Goal: Transaction & Acquisition: Purchase product/service

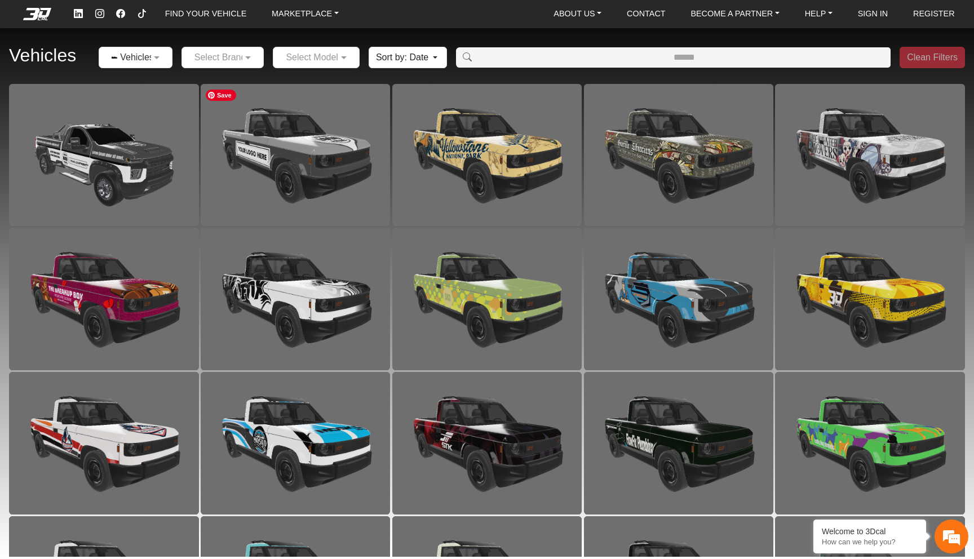
click at [318, 192] on img at bounding box center [296, 155] width 190 height 142
click at [139, 57] on input "text" at bounding box center [124, 58] width 39 height 14
click at [139, 69] on div "Motorcycles" at bounding box center [135, 77] width 73 height 18
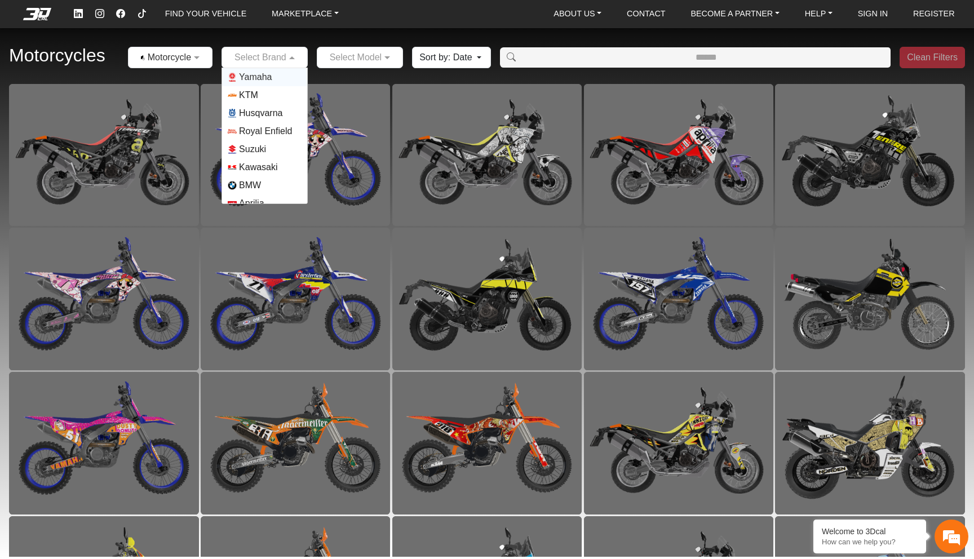
click at [275, 56] on input "text" at bounding box center [253, 58] width 51 height 14
click at [266, 117] on span "Husqvarna" at bounding box center [260, 114] width 43 height 14
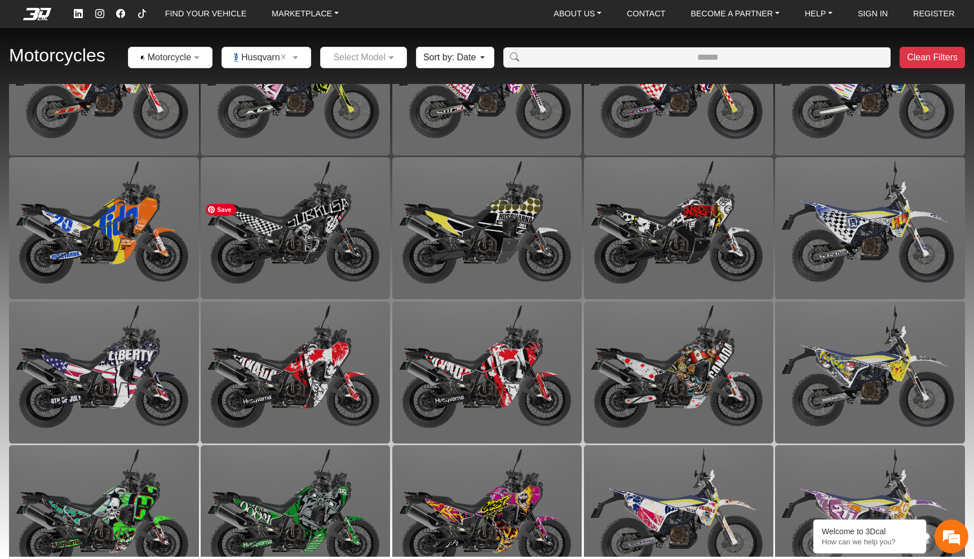
scroll to position [818, 0]
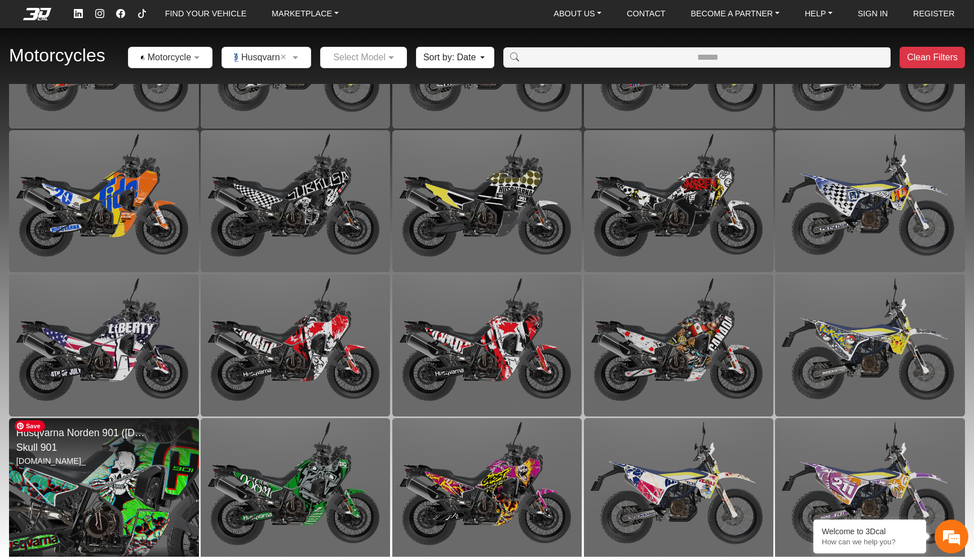
click at [91, 504] on img at bounding box center [103, 489] width 379 height 285
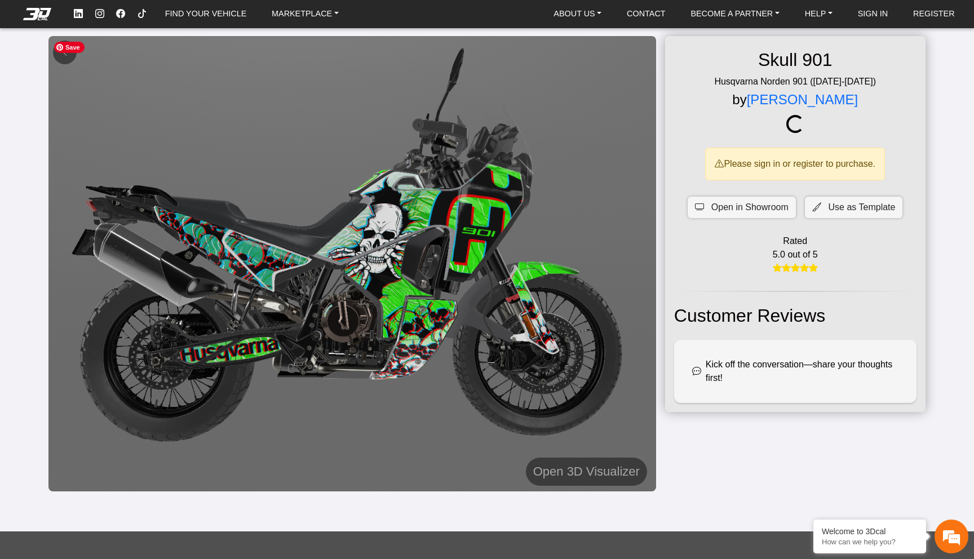
click at [57, 78] on img at bounding box center [351, 263] width 607 height 455
click at [69, 59] on button at bounding box center [65, 53] width 24 height 24
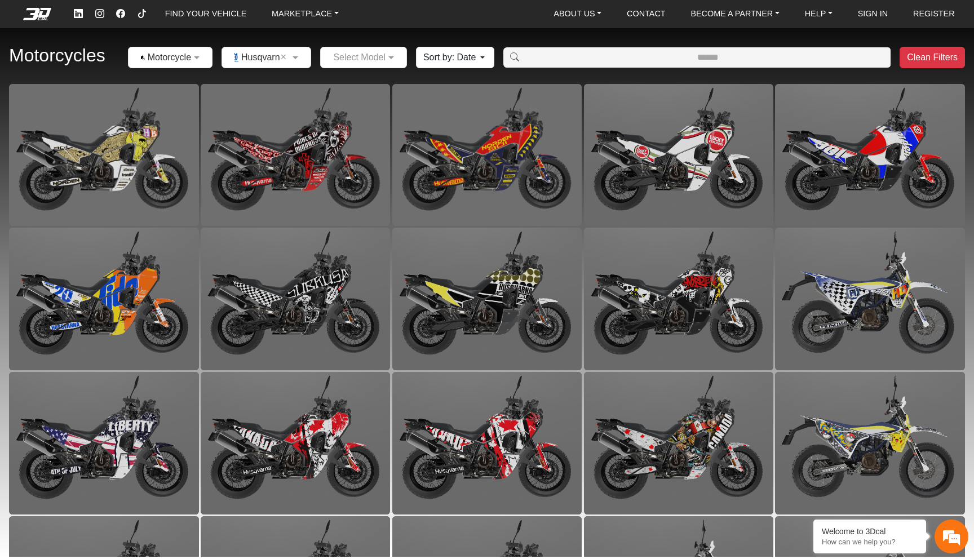
click at [665, 50] on input "Amount (to the nearest dollar)" at bounding box center [707, 57] width 365 height 20
